Goal: Task Accomplishment & Management: Complete application form

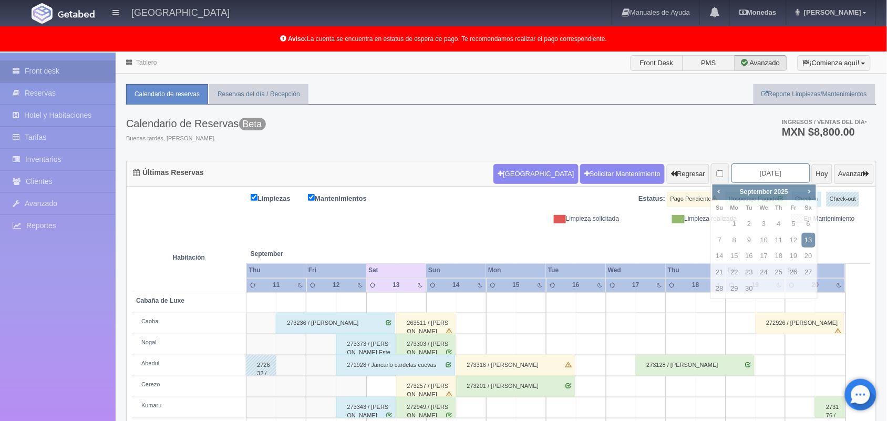
click at [752, 173] on input "[DATE]" at bounding box center [770, 172] width 79 height 19
click at [809, 196] on link "Next" at bounding box center [809, 191] width 12 height 12
click at [791, 271] on link "24" at bounding box center [794, 272] width 14 height 15
type input "2025-10-24"
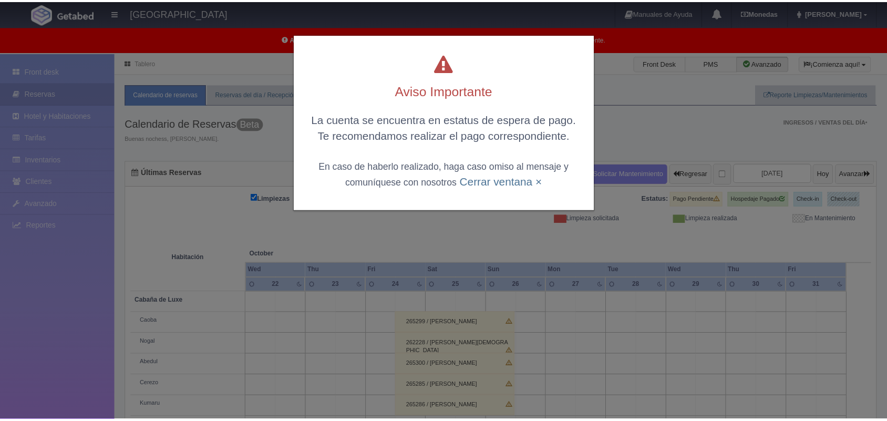
scroll to position [146, 0]
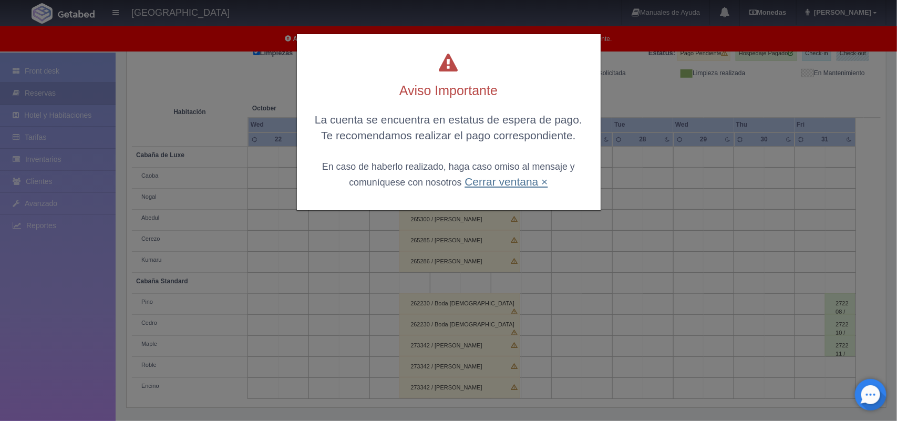
click at [499, 182] on link "Cerrar ventana ×" at bounding box center [505, 181] width 83 height 12
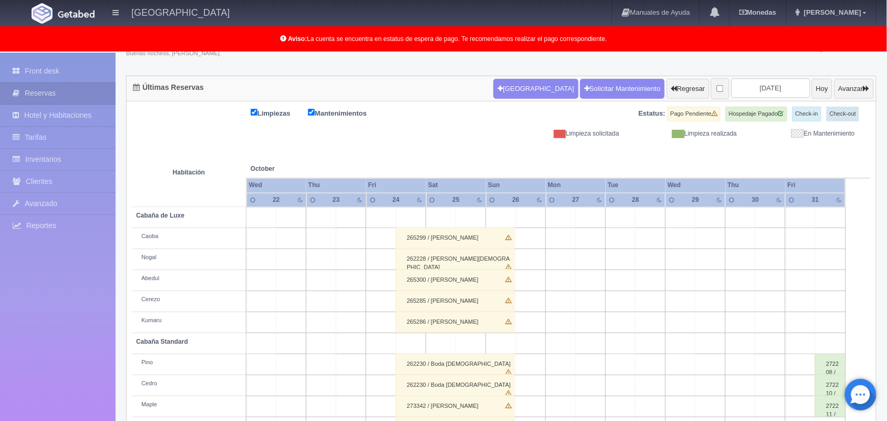
scroll to position [85, 0]
click at [867, 88] on icon "button" at bounding box center [866, 89] width 6 height 7
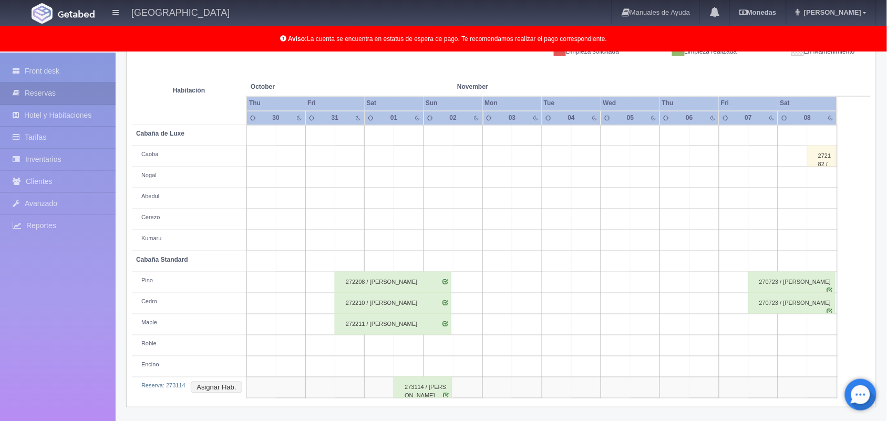
scroll to position [167, 0]
click at [211, 380] on td "Reserva: 273114 Asignar Hab." at bounding box center [189, 387] width 115 height 21
click at [228, 389] on button "Asignar Hab." at bounding box center [216, 387] width 51 height 12
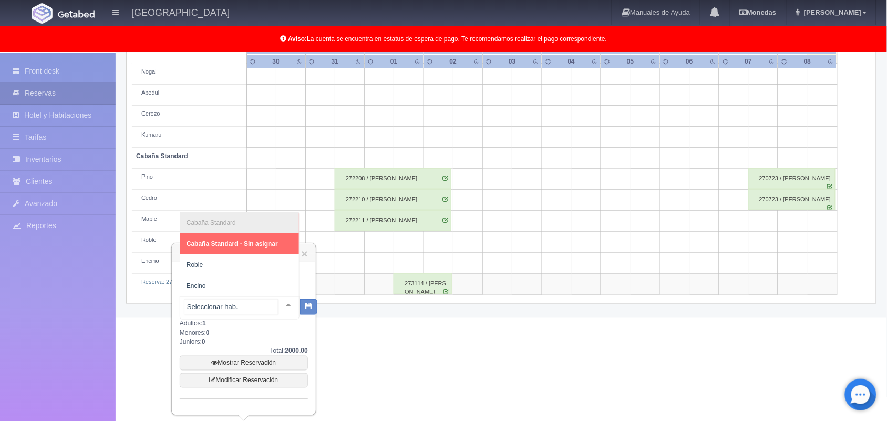
scroll to position [271, 0]
click at [278, 298] on div at bounding box center [288, 305] width 21 height 16
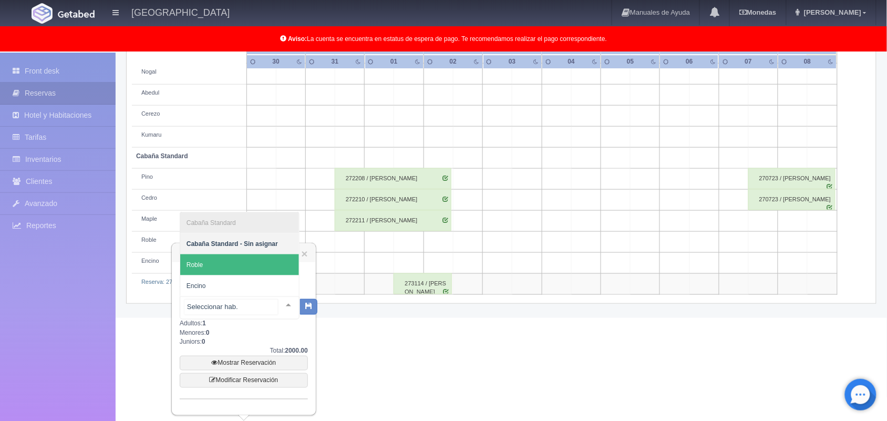
click at [251, 264] on span "Roble" at bounding box center [239, 264] width 119 height 21
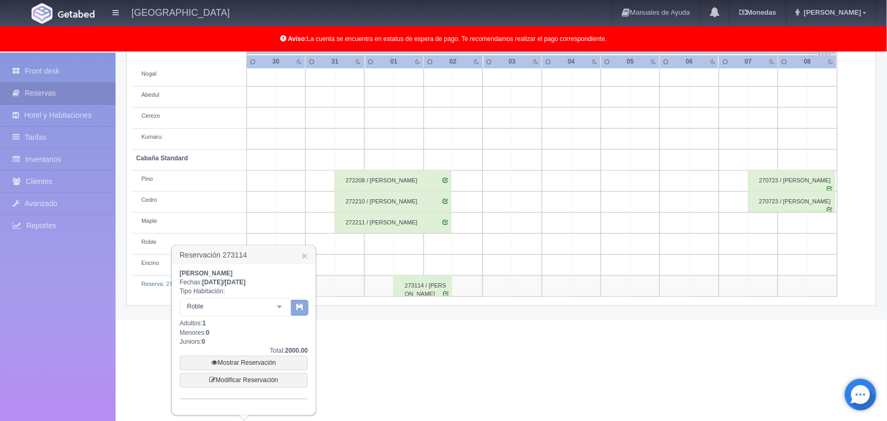
click at [305, 313] on button "button" at bounding box center [299, 308] width 17 height 16
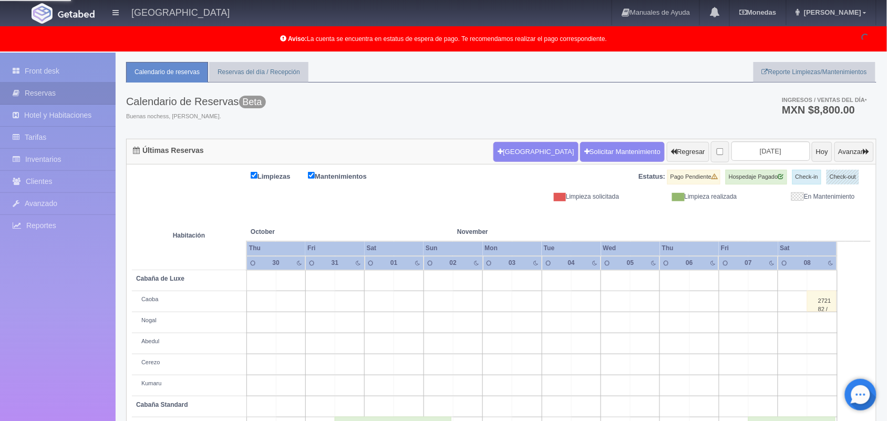
scroll to position [0, 0]
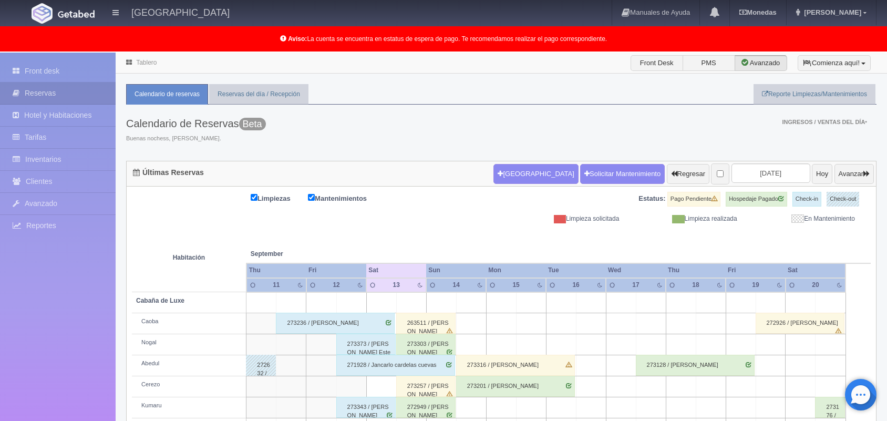
scroll to position [105, 0]
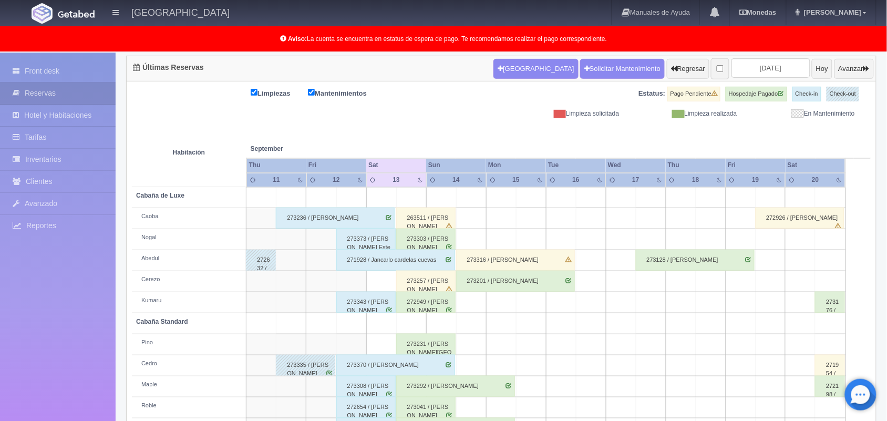
click at [442, 217] on div "263511 / [PERSON_NAME]" at bounding box center [425, 218] width 59 height 21
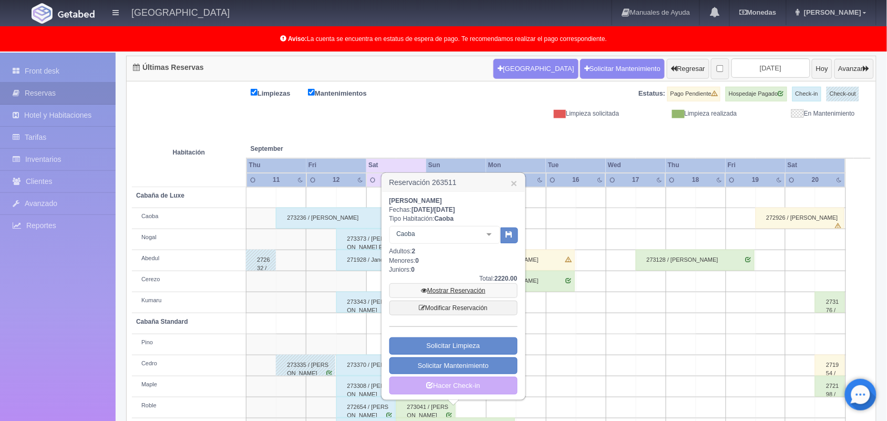
click at [456, 295] on link "Mostrar Reservación" at bounding box center [453, 290] width 128 height 15
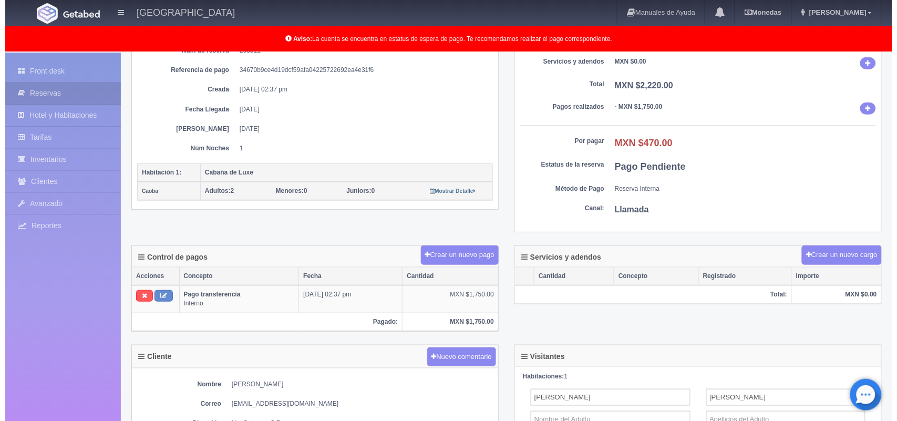
scroll to position [133, 0]
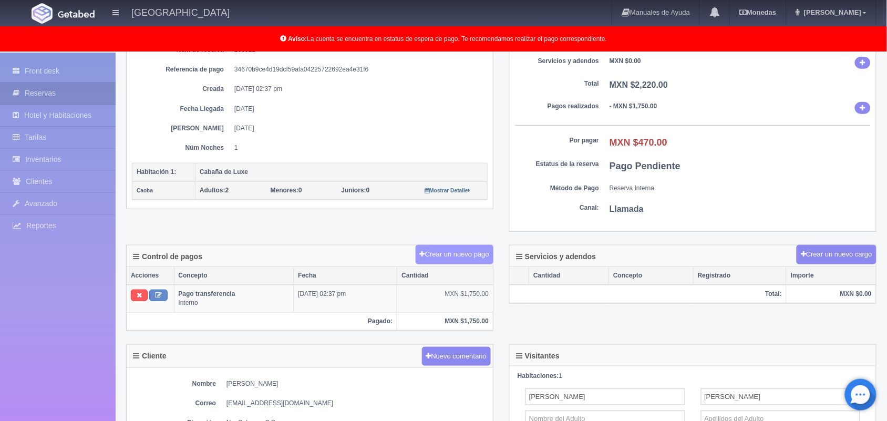
click at [448, 264] on button "Crear un nuevo pago" at bounding box center [455, 254] width 78 height 19
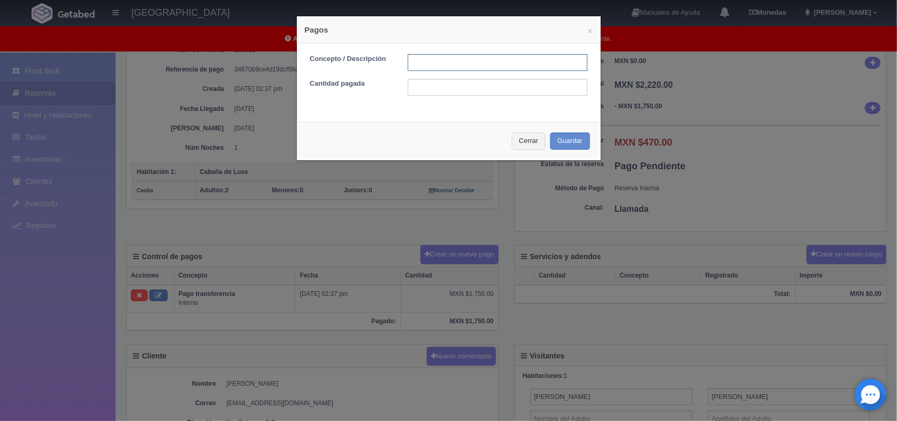
click at [427, 65] on input "text" at bounding box center [498, 62] width 180 height 17
type input "pago con tarjeta"
click at [467, 90] on input "text" at bounding box center [498, 87] width 180 height 17
type input "470.00"
click at [573, 146] on button "Guardar" at bounding box center [570, 140] width 40 height 17
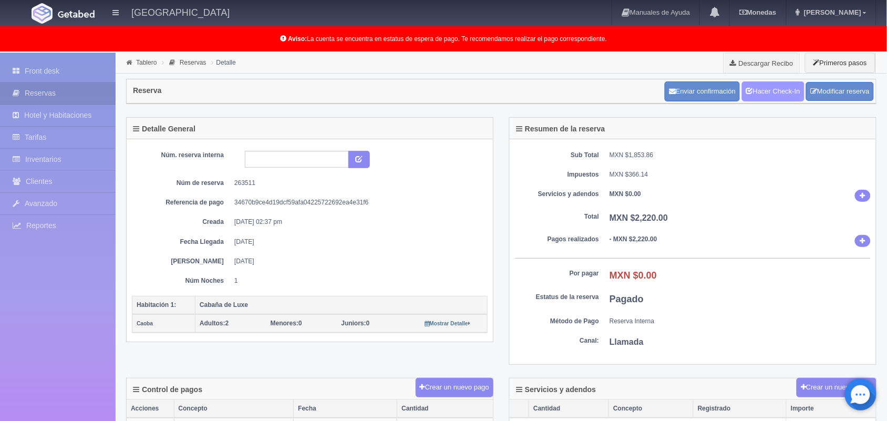
click at [766, 87] on link "Hacer Check-In" at bounding box center [773, 91] width 63 height 20
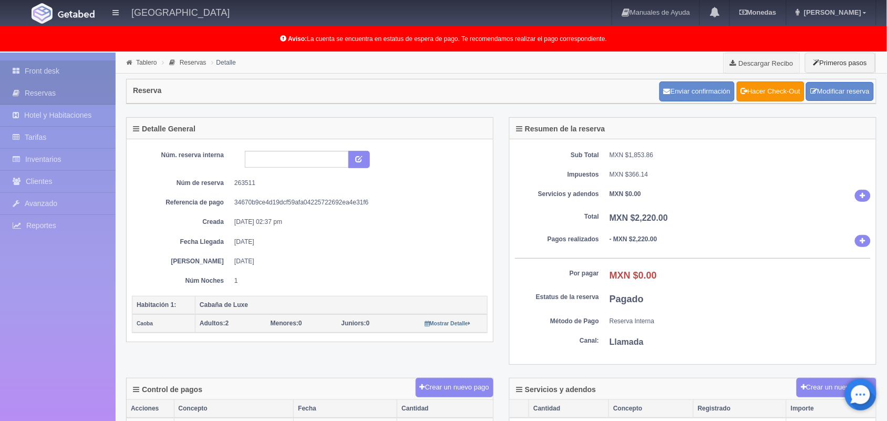
click at [91, 67] on link "Front desk" at bounding box center [58, 71] width 116 height 22
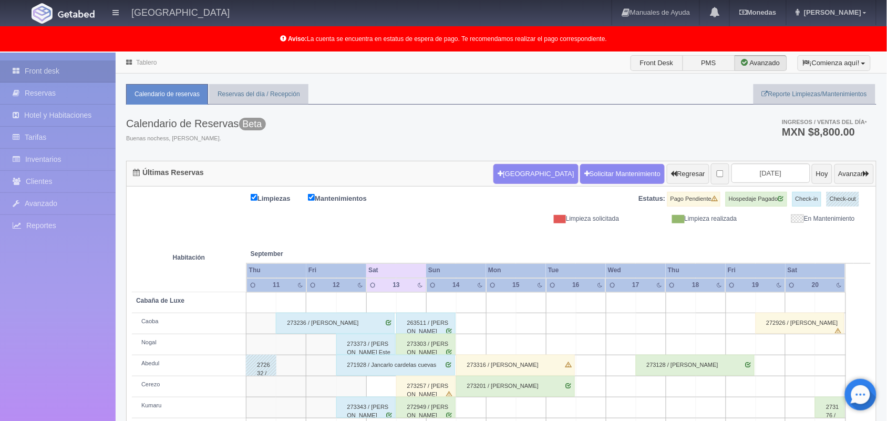
scroll to position [146, 0]
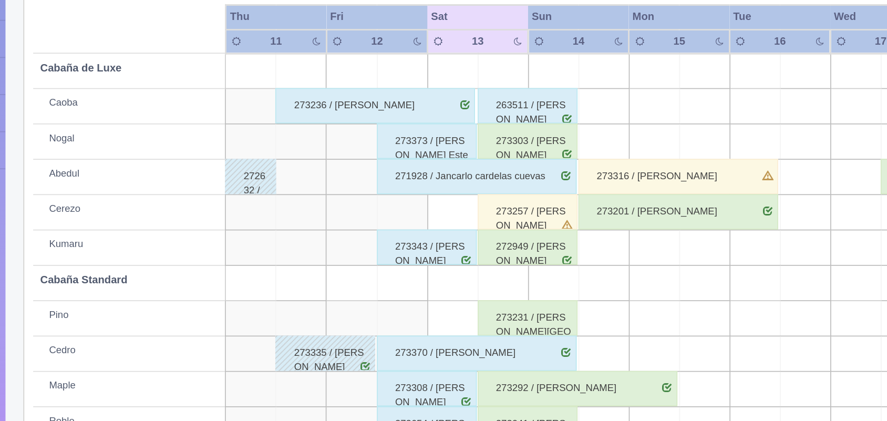
click at [431, 243] on div "273257 / jose luis valle rodriguez" at bounding box center [425, 240] width 59 height 21
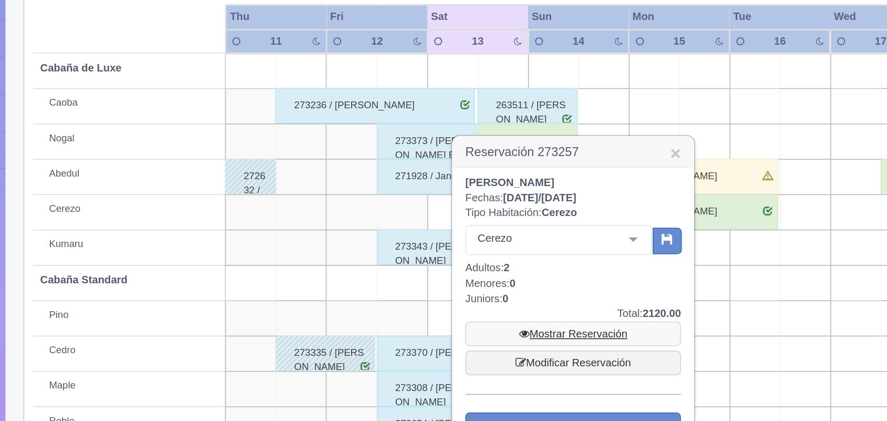
click at [450, 314] on link "Mostrar Reservación" at bounding box center [453, 312] width 128 height 15
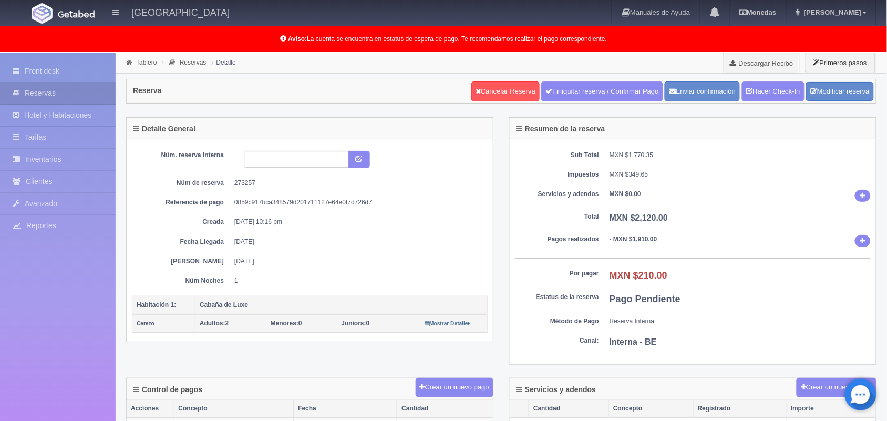
scroll to position [1, 0]
click at [565, 356] on div "Sub Total MXN $1,770.35 Impuestos MXN $349.65 Servicios y adendos MXN $0.00 Tot…" at bounding box center [693, 251] width 366 height 225
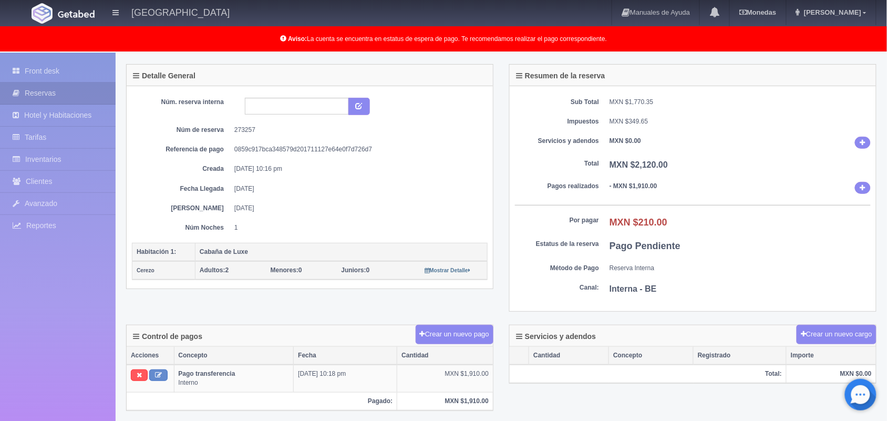
scroll to position [0, 0]
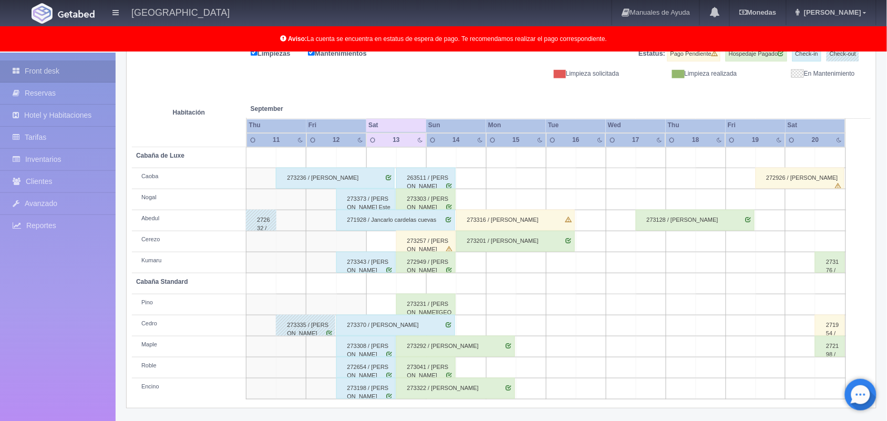
scroll to position [145, 0]
click at [433, 248] on div "273257 / [PERSON_NAME]" at bounding box center [425, 241] width 59 height 21
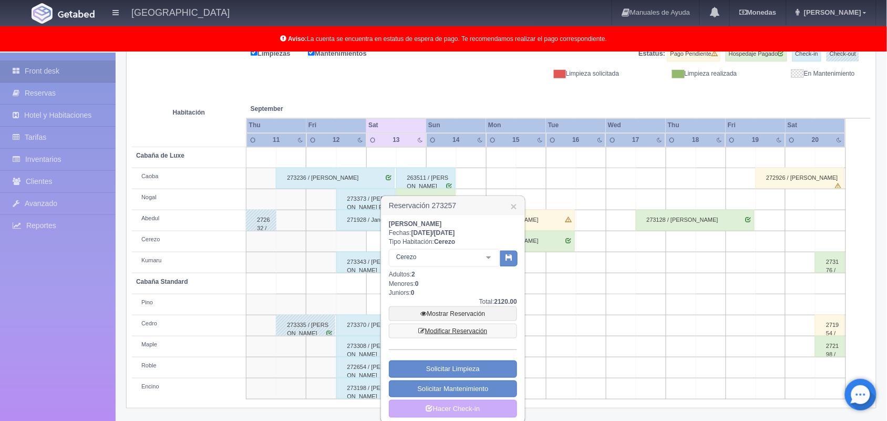
scroll to position [154, 0]
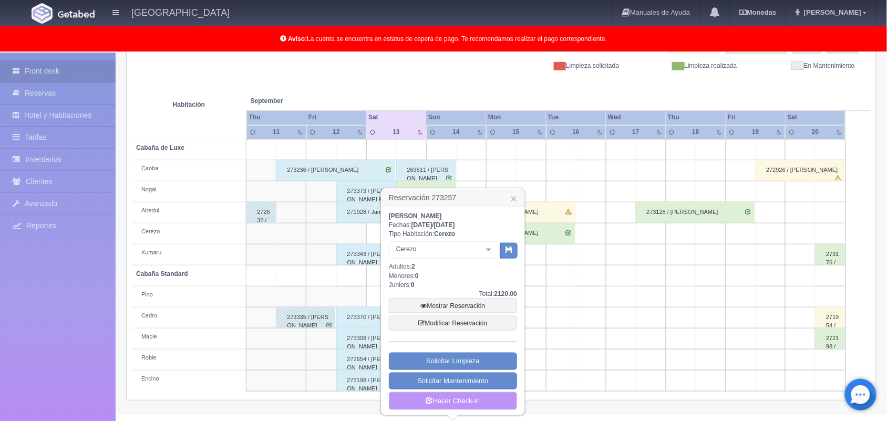
click at [456, 400] on link "Hacer Check-in" at bounding box center [453, 401] width 128 height 18
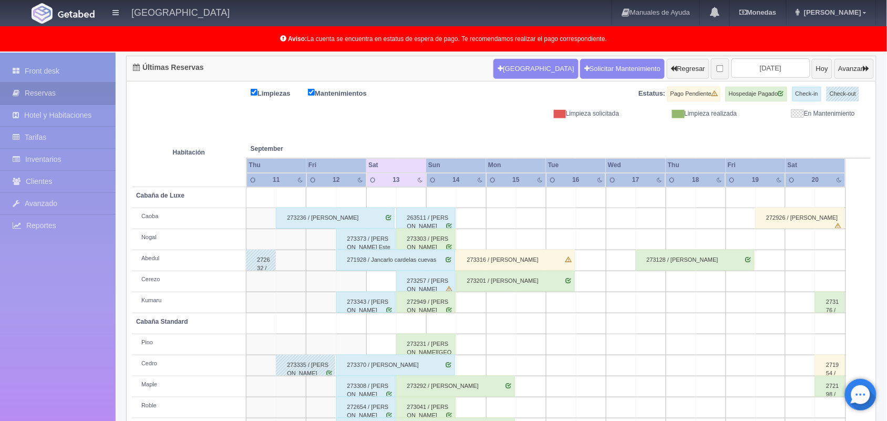
scroll to position [146, 0]
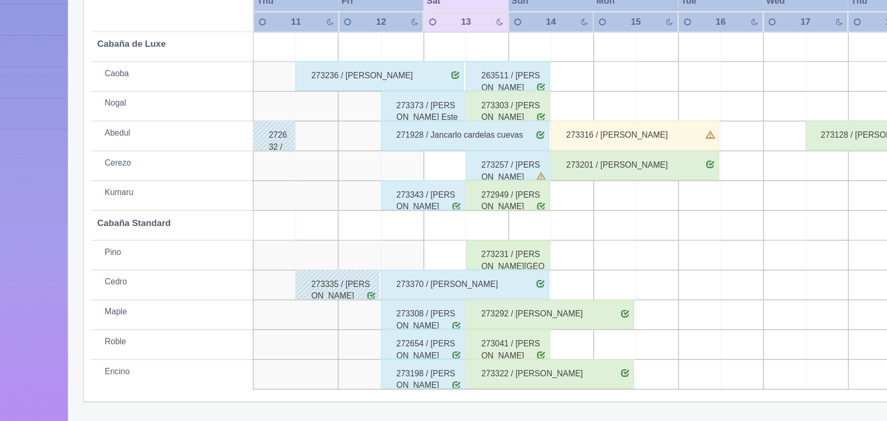
click at [432, 393] on div "273322 / Angela Raquel García Martínez" at bounding box center [455, 387] width 119 height 21
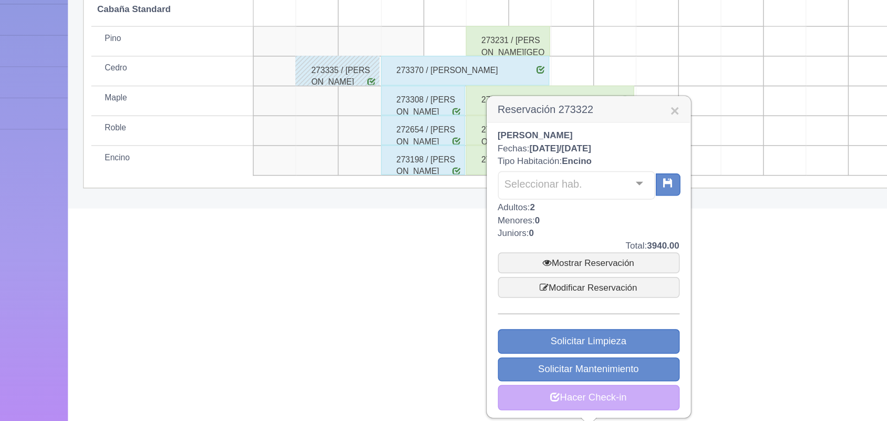
scroll to position [301, 0]
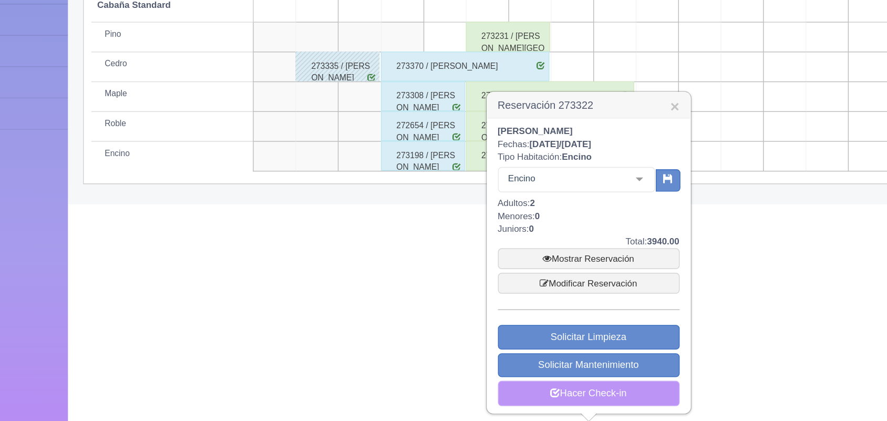
click at [483, 398] on link "Hacer Check-in" at bounding box center [483, 401] width 128 height 18
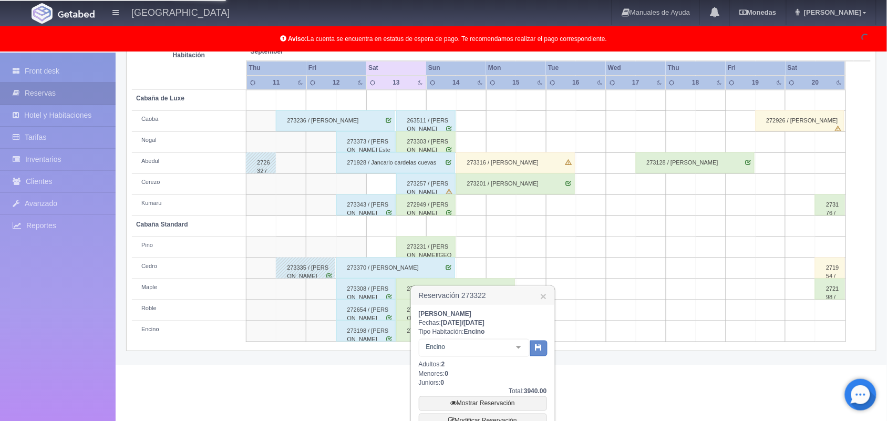
scroll to position [195, 0]
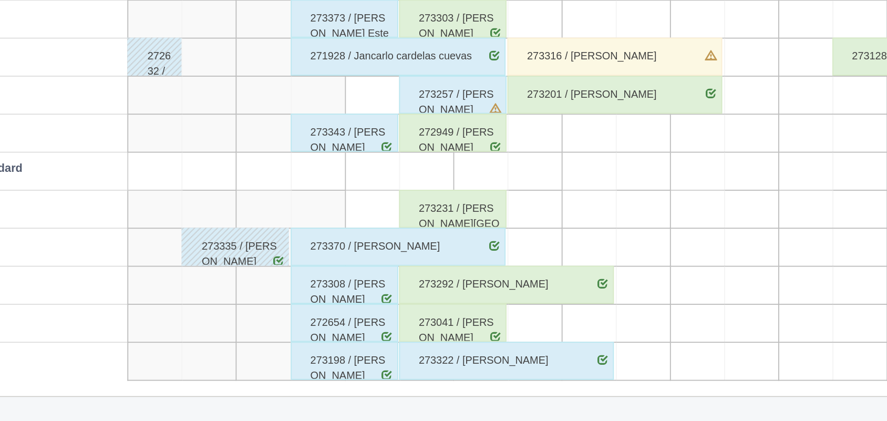
scroll to position [145, 0]
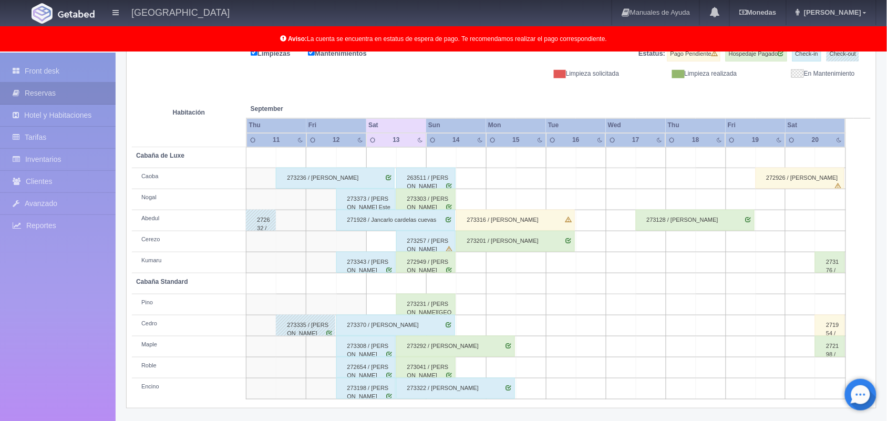
click at [439, 364] on div "273041 / Jose Antonio Nerio González" at bounding box center [425, 367] width 59 height 21
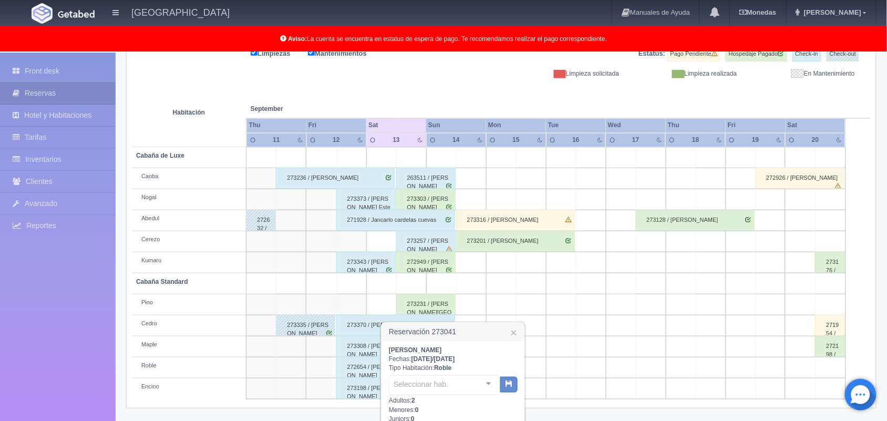
scroll to position [280, 0]
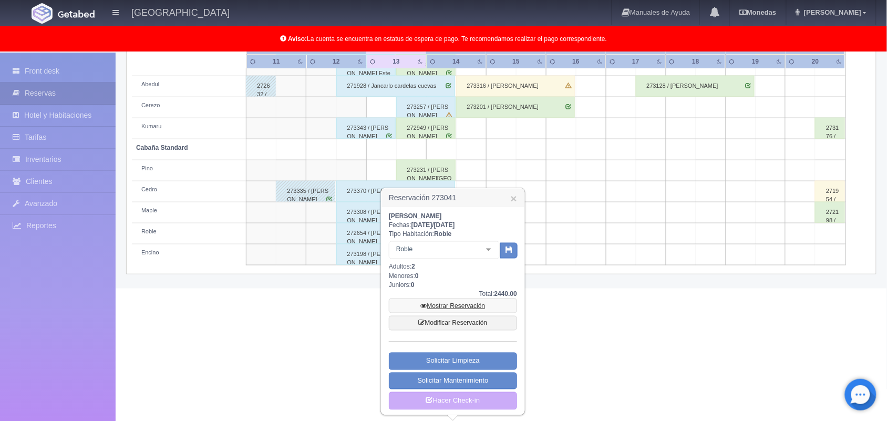
click at [458, 306] on link "Mostrar Reservación" at bounding box center [453, 305] width 128 height 15
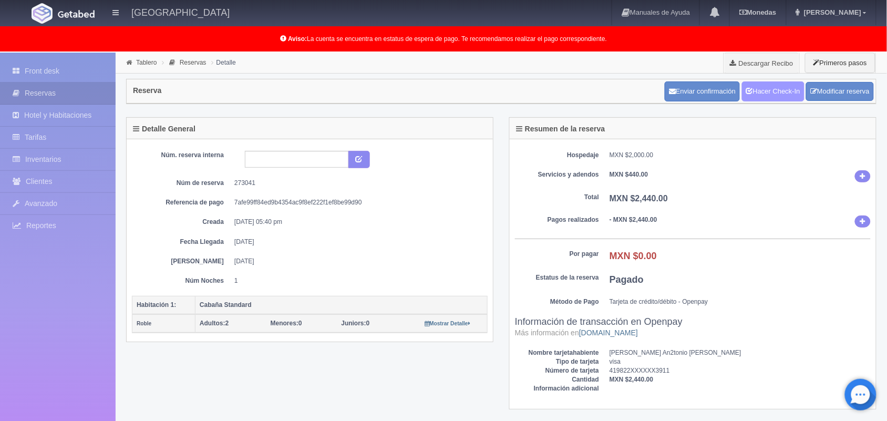
click at [757, 101] on link "Hacer Check-In" at bounding box center [773, 91] width 63 height 20
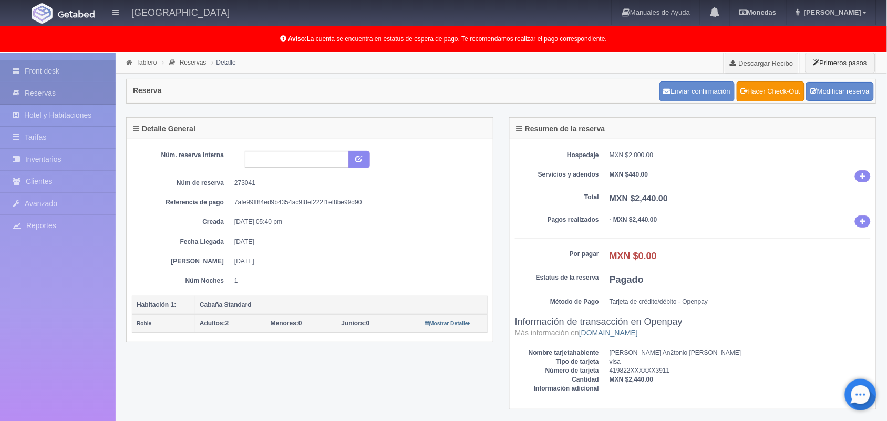
click at [32, 63] on link "Front desk" at bounding box center [58, 71] width 116 height 22
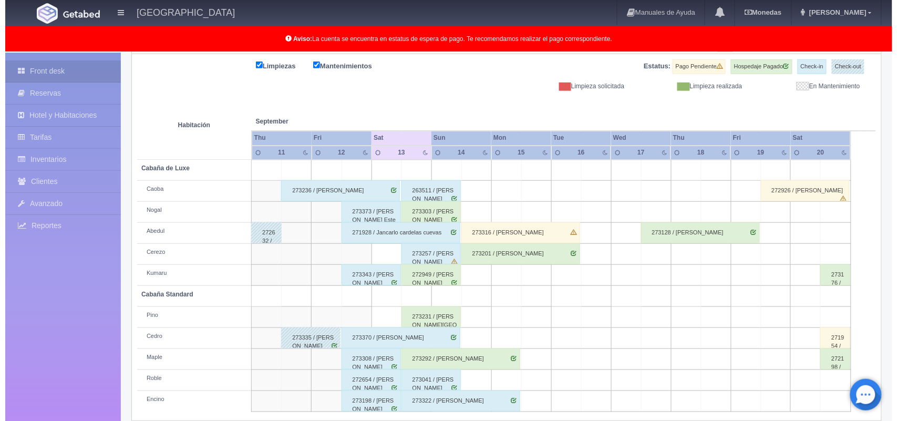
scroll to position [146, 0]
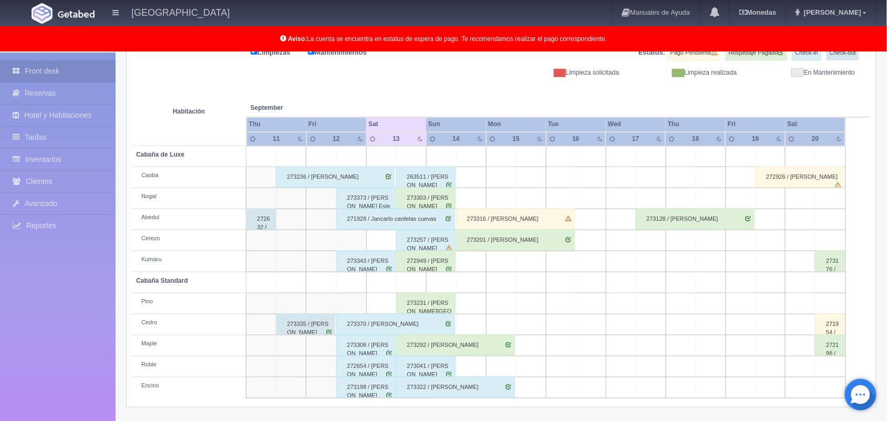
click at [473, 319] on td at bounding box center [471, 324] width 30 height 21
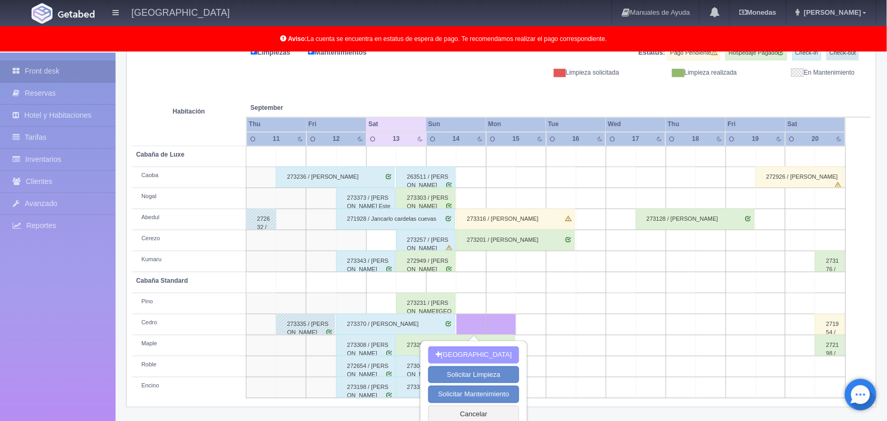
click at [483, 349] on button "[GEOGRAPHIC_DATA]" at bounding box center [473, 354] width 91 height 17
type input "14-09-2025"
type input "15-09-2025"
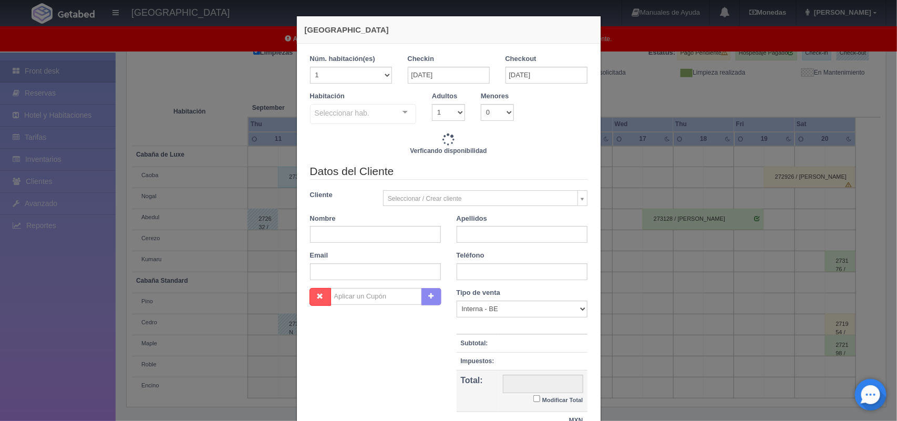
checkbox input "false"
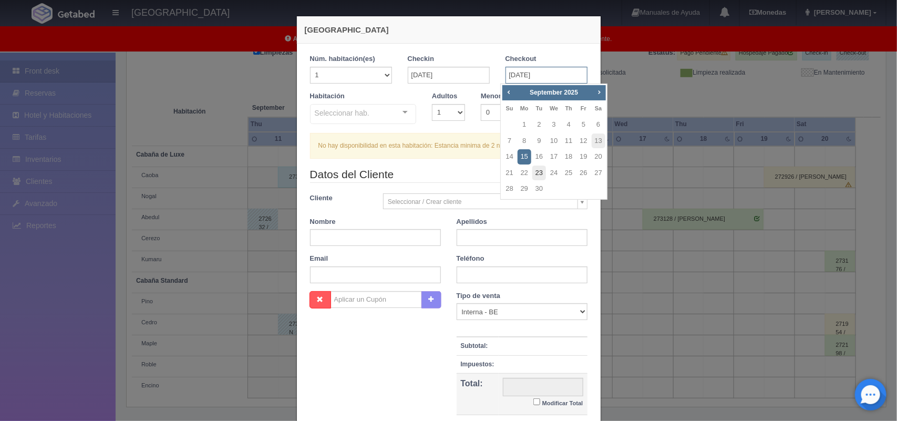
drag, startPoint x: 514, startPoint y: 74, endPoint x: 532, endPoint y: 166, distance: 93.3
click at [532, 166] on body "Hotel Xacallan Manuales de Ayuda Actualizaciones recientes Monedas Tipo de camb…" at bounding box center [448, 168] width 897 height 524
click at [535, 160] on link "16" at bounding box center [539, 156] width 14 height 15
type input "16-09-2025"
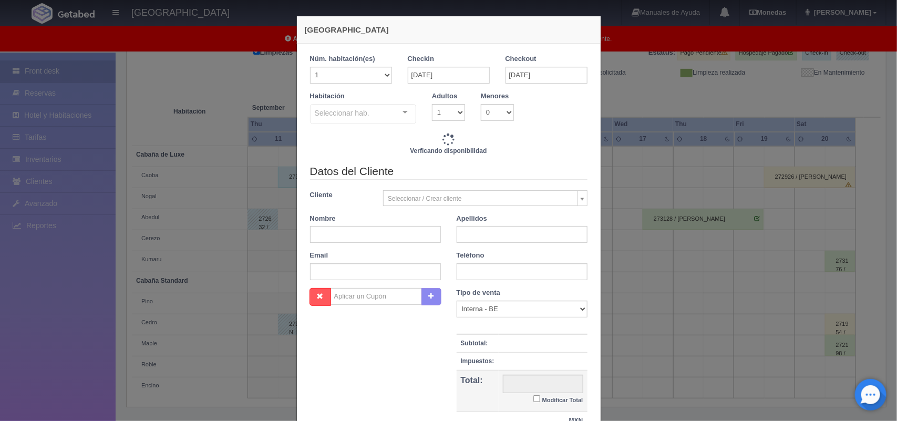
checkbox input "false"
type input "3000.00"
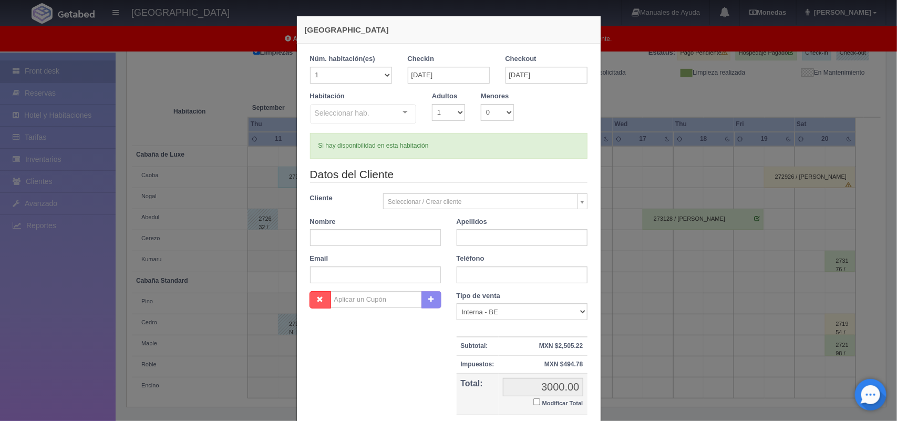
checkbox input "false"
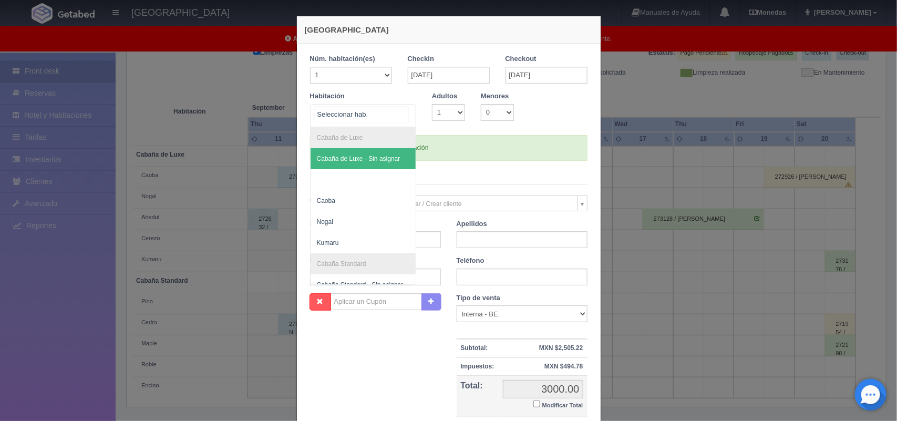
click at [400, 111] on div at bounding box center [405, 113] width 21 height 16
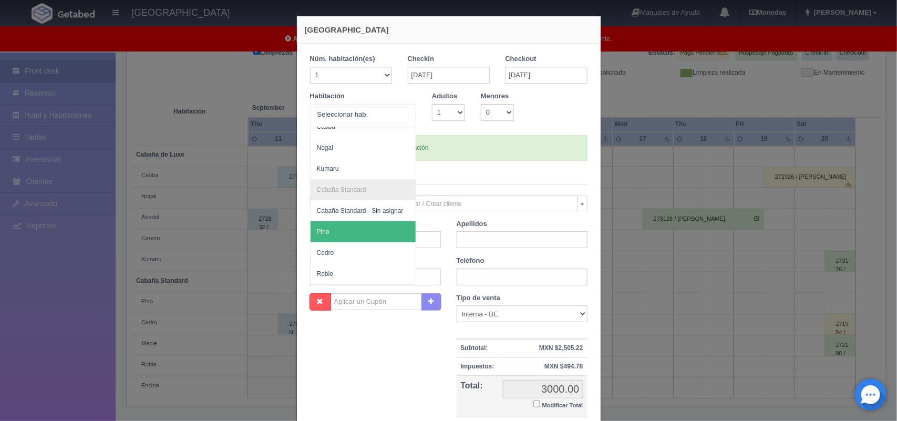
scroll to position [84, 0]
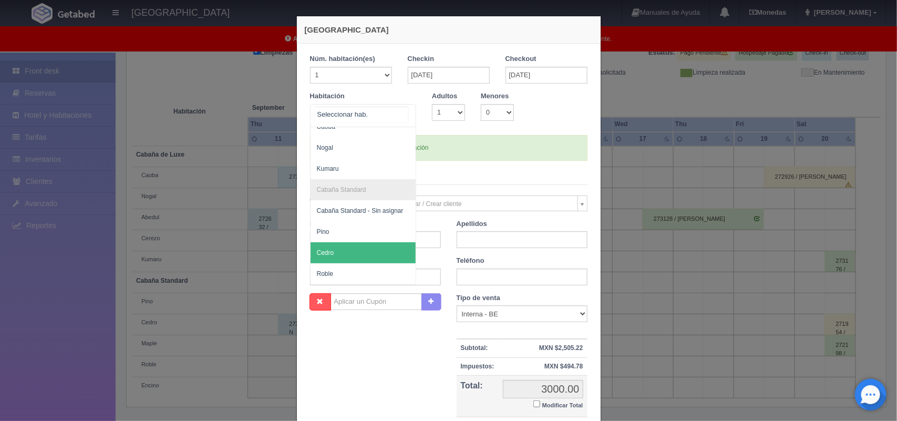
click at [350, 250] on span "Cedro" at bounding box center [364, 252] width 106 height 21
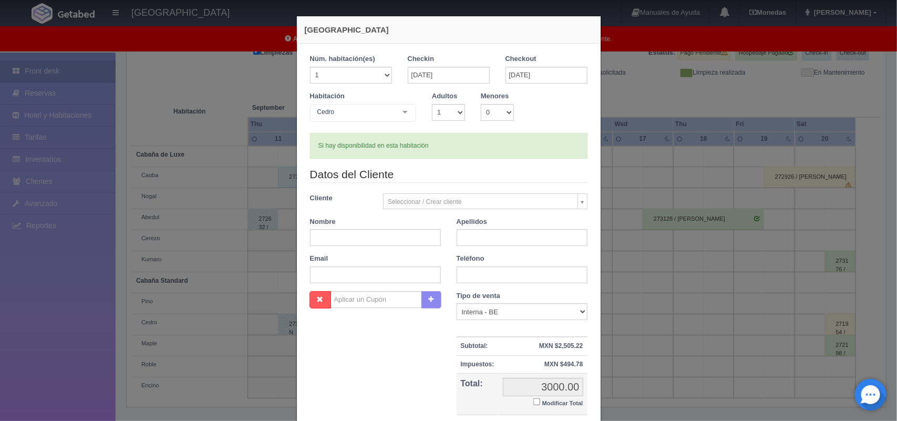
checkbox input "false"
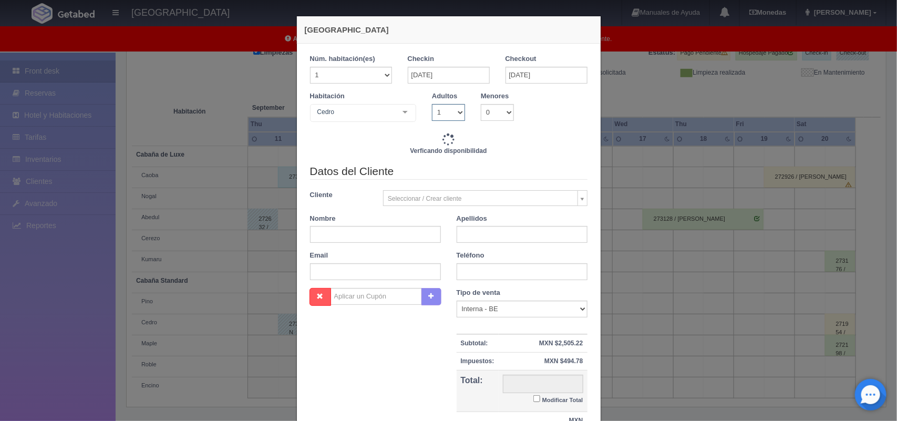
click at [448, 108] on select "1 2 3 4 5 6 7 8 9 10" at bounding box center [448, 112] width 33 height 17
type input "3000.00"
checkbox input "false"
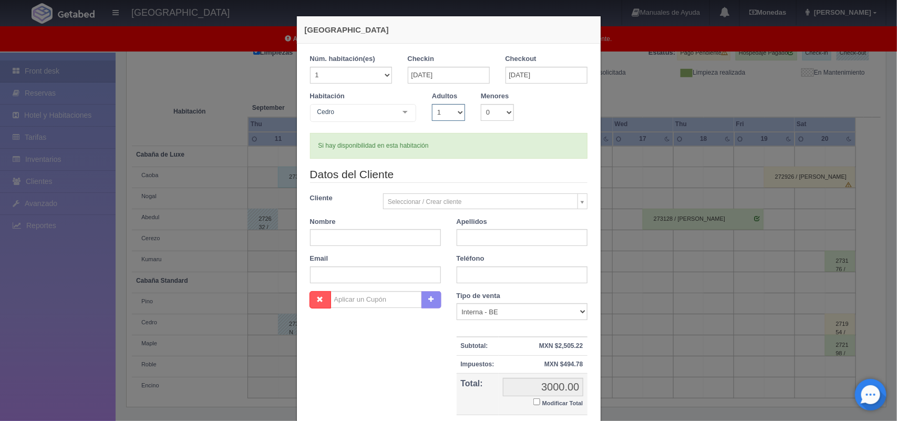
select select "2"
click at [432, 104] on select "1 2 3 4 5 6 7 8 9 10" at bounding box center [448, 112] width 33 height 17
checkbox input "false"
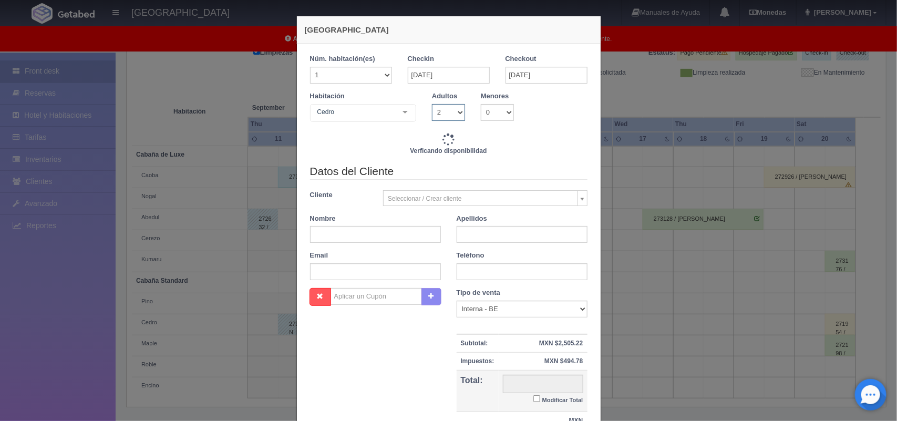
type input "3000.00"
checkbox input "false"
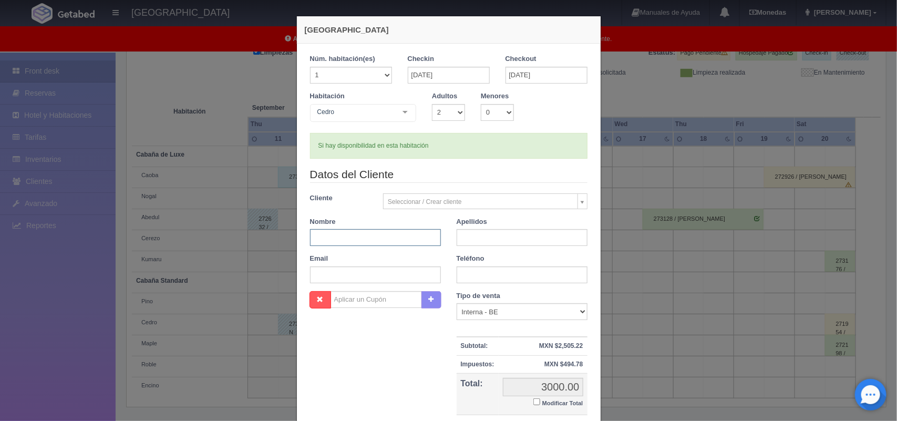
click at [361, 237] on input "text" at bounding box center [375, 237] width 131 height 17
paste input "Omar Francisco"
type input "Omar Francisco"
click at [497, 236] on input "text" at bounding box center [522, 237] width 131 height 17
paste input "Lara García"
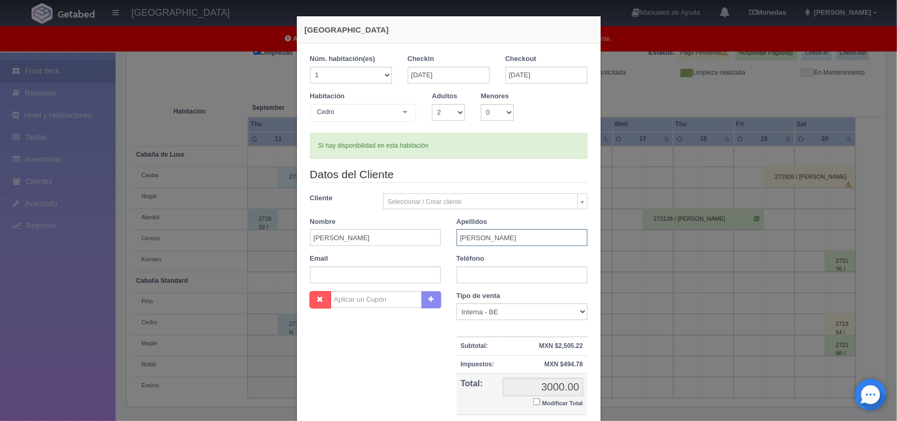
type input "Lara García"
click at [477, 271] on input "text" at bounding box center [522, 274] width 131 height 17
paste input "55 3552 3389"
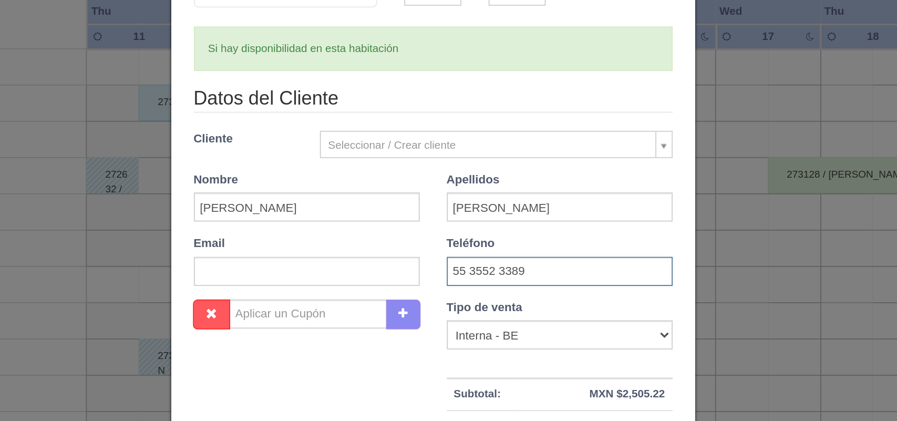
click at [466, 274] on input "55 3552 3389" at bounding box center [522, 274] width 131 height 17
click at [481, 274] on input "553552 3389" at bounding box center [522, 274] width 131 height 17
type input "5535523389"
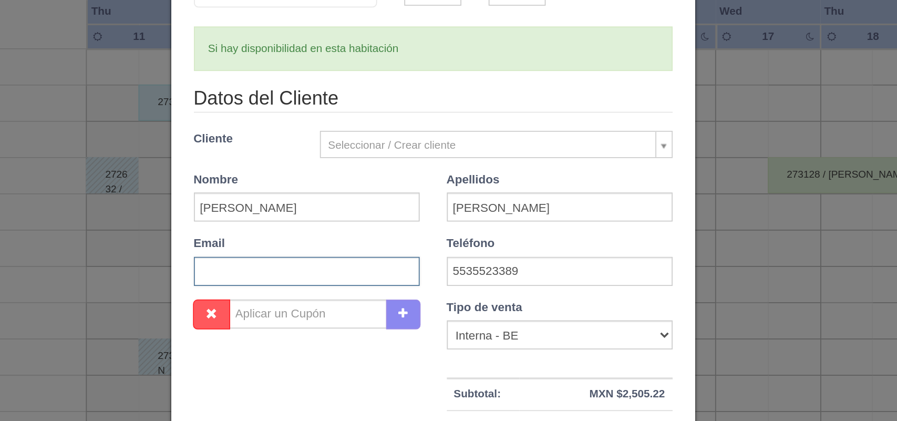
click at [397, 266] on input "text" at bounding box center [375, 274] width 131 height 17
paste input "omardaniela3008@gmail.com"
click at [312, 277] on input "omardaniela3008@gmail.com" at bounding box center [375, 274] width 131 height 17
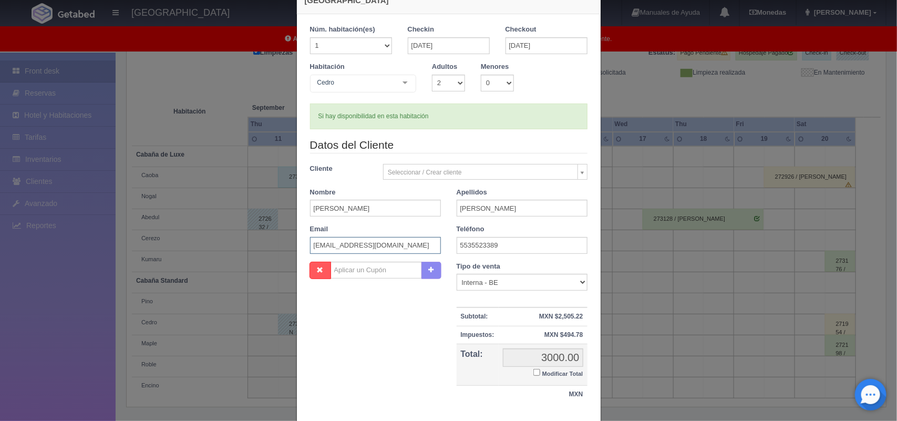
scroll to position [96, 0]
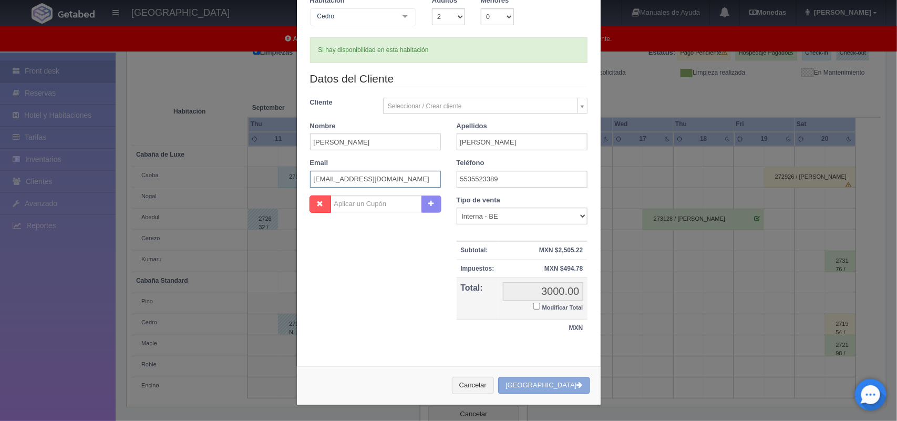
type input "omardaniela3008@gmail.com"
click at [547, 377] on button "Crear Reserva" at bounding box center [543, 385] width 91 height 17
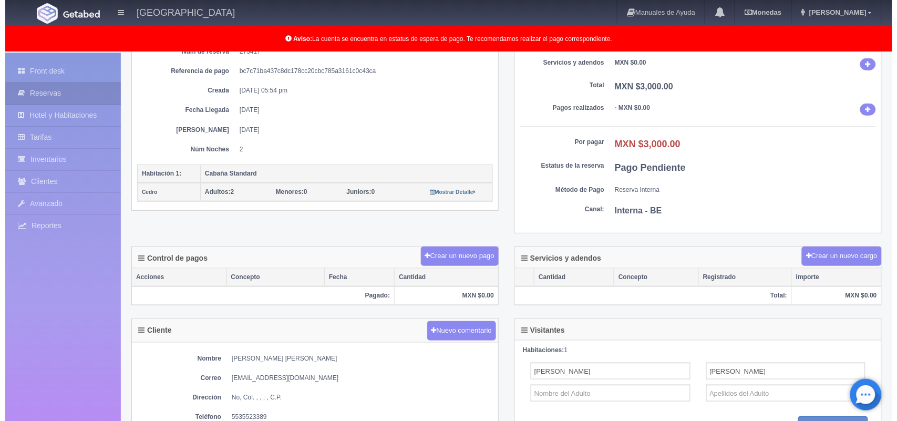
scroll to position [132, 0]
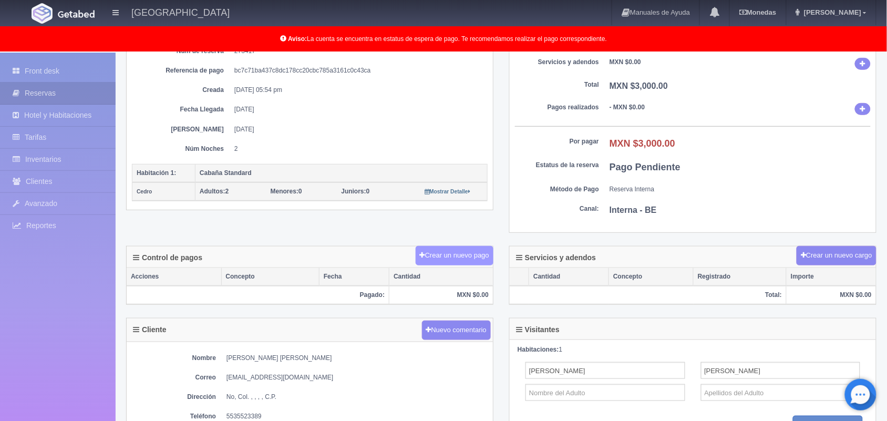
click at [446, 261] on button "Crear un nuevo pago" at bounding box center [455, 255] width 78 height 19
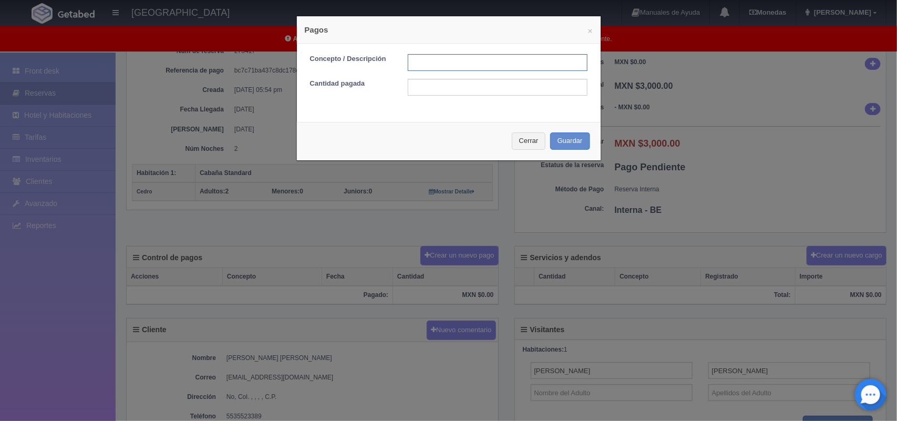
click at [466, 67] on input "text" at bounding box center [498, 62] width 180 height 17
type input "Pago transferencia"
click at [480, 82] on input "text" at bounding box center [498, 87] width 180 height 17
type input "3000.00"
click at [579, 137] on button "Guardar" at bounding box center [570, 140] width 40 height 17
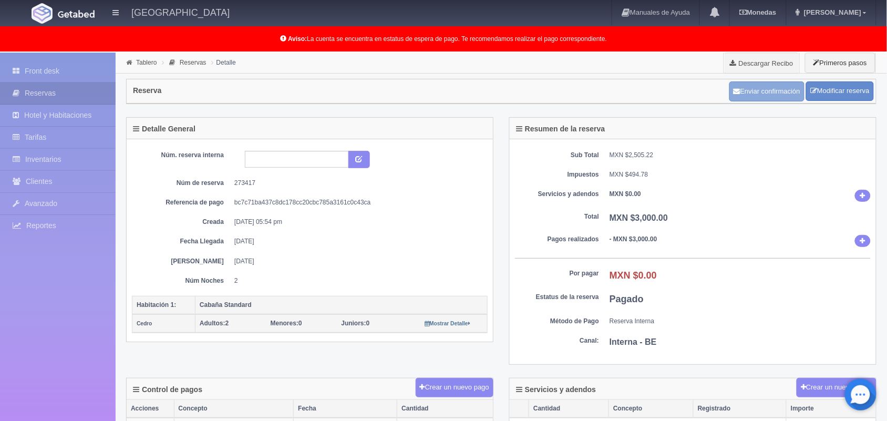
click at [770, 95] on button "Enviar confirmación" at bounding box center [766, 91] width 75 height 20
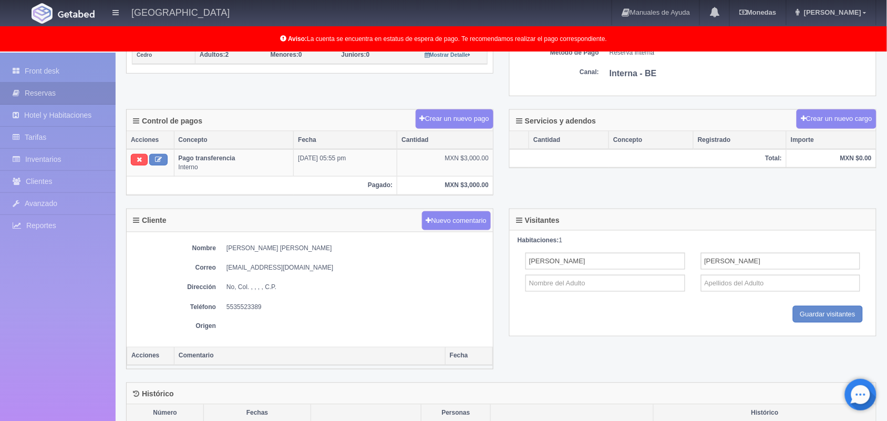
scroll to position [288, 0]
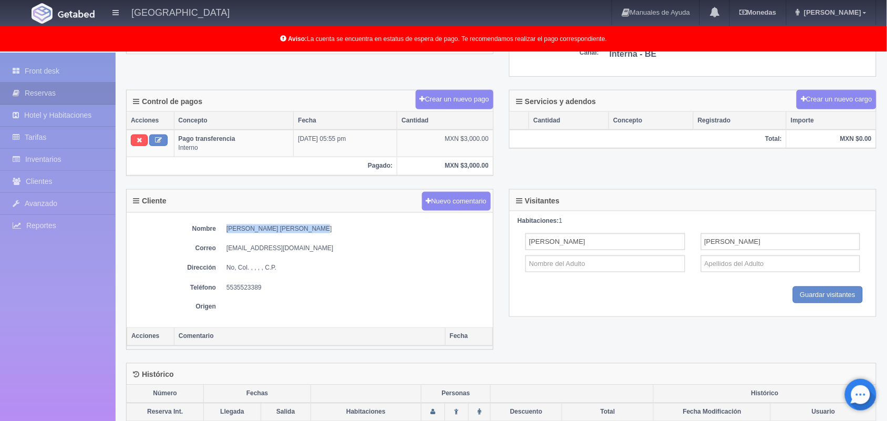
drag, startPoint x: 228, startPoint y: 232, endPoint x: 338, endPoint y: 236, distance: 110.4
click at [338, 233] on dd "[PERSON_NAME] [PERSON_NAME]" at bounding box center [356, 228] width 261 height 9
copy dd "[PERSON_NAME] [PERSON_NAME]"
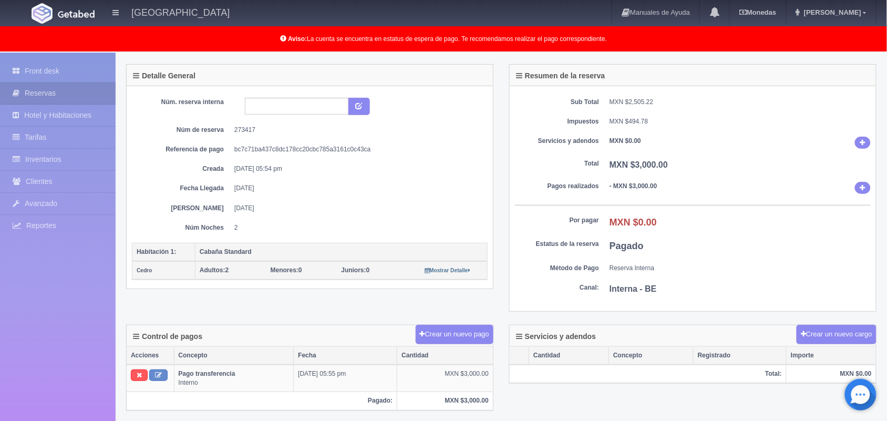
scroll to position [34, 0]
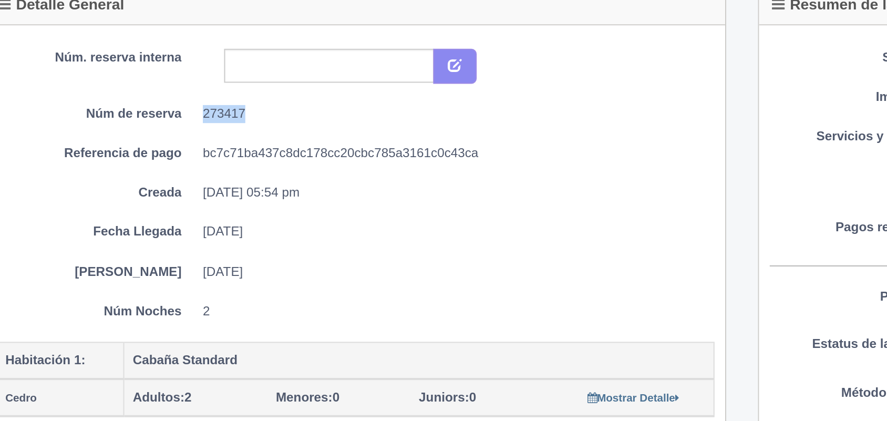
drag, startPoint x: 234, startPoint y: 150, endPoint x: 274, endPoint y: 148, distance: 39.5
click at [274, 148] on dd "273417" at bounding box center [356, 148] width 245 height 9
copy dd "273417"
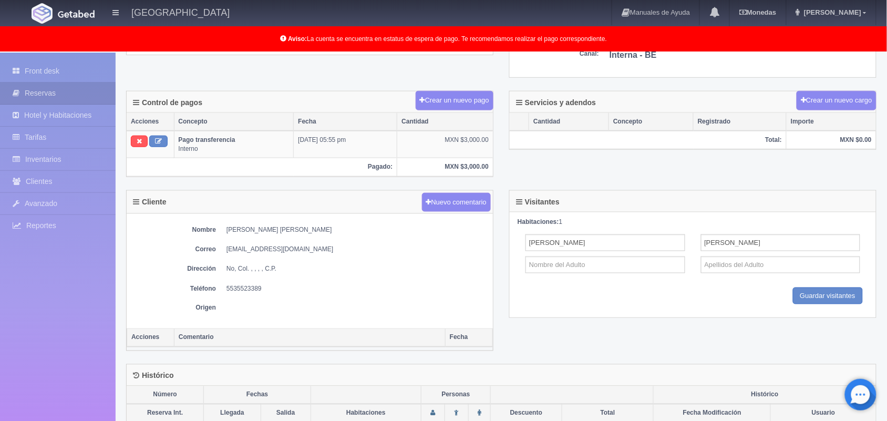
scroll to position [377, 0]
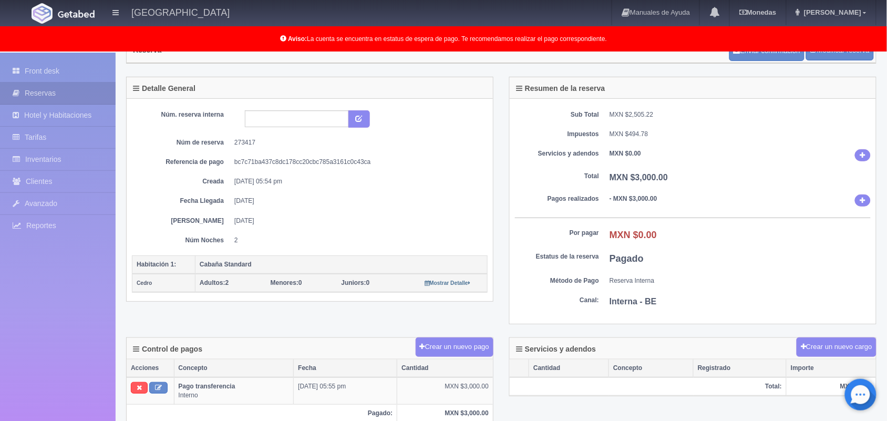
scroll to position [43, 0]
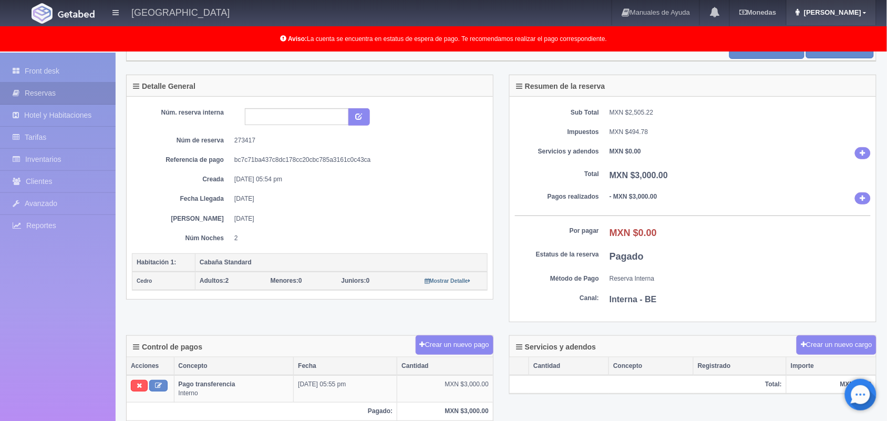
click at [863, 13] on link "[PERSON_NAME]" at bounding box center [831, 12] width 89 height 25
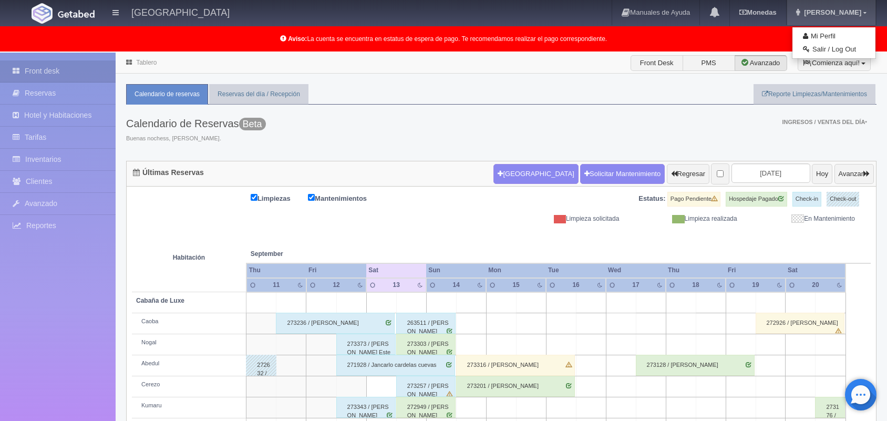
scroll to position [146, 0]
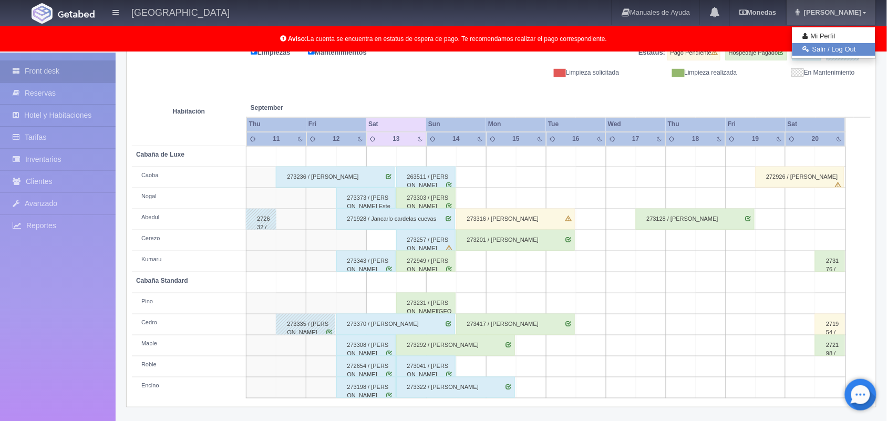
click at [841, 48] on link "Salir / Log Out" at bounding box center [833, 49] width 83 height 13
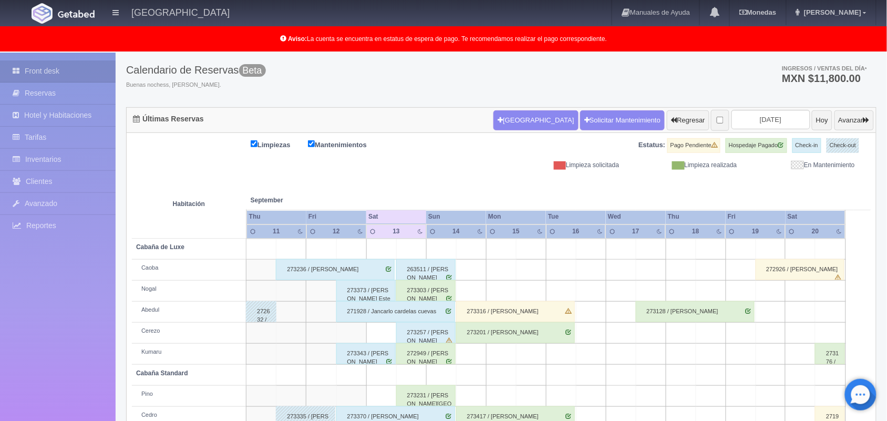
scroll to position [146, 0]
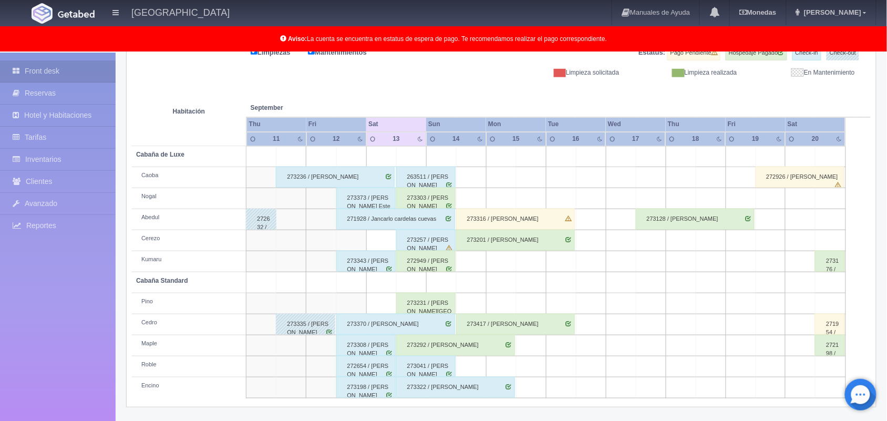
click at [497, 355] on div "273292 / [PERSON_NAME]" at bounding box center [455, 345] width 119 height 21
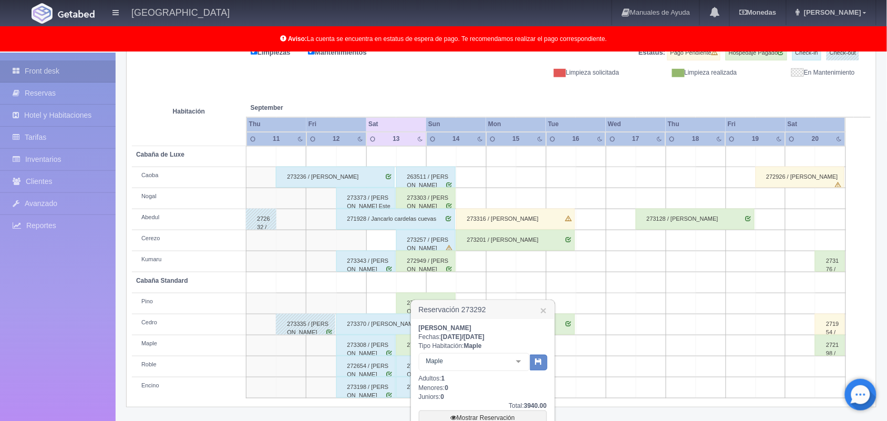
scroll to position [259, 0]
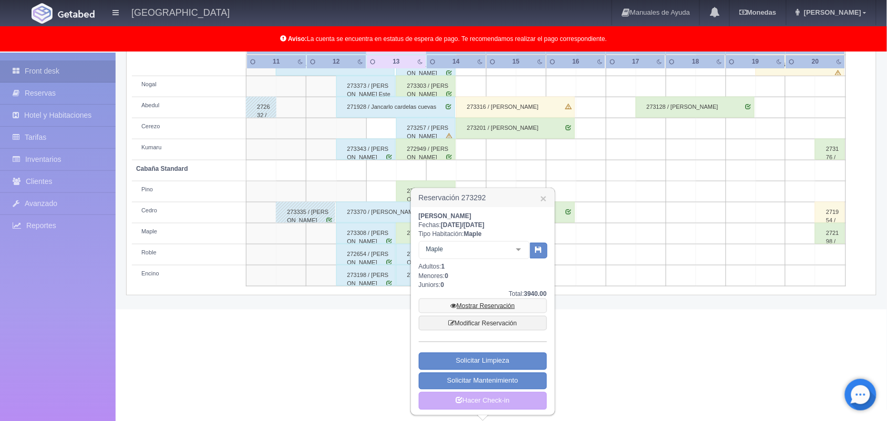
click at [484, 302] on link "Mostrar Reservación" at bounding box center [483, 305] width 128 height 15
